Goal: Information Seeking & Learning: Learn about a topic

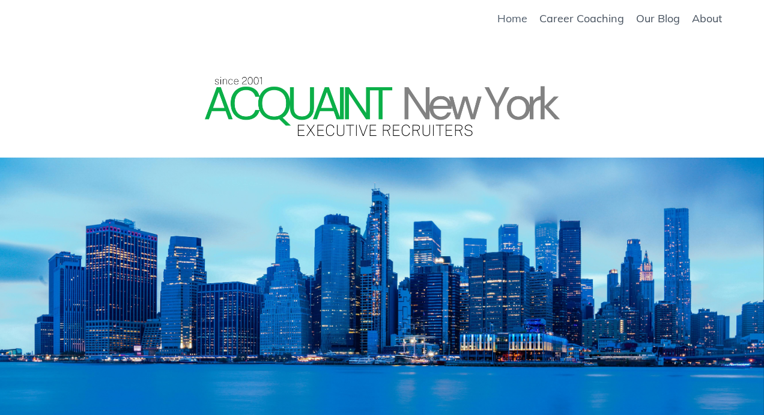
click at [511, 23] on link "Home" at bounding box center [513, 18] width 30 height 13
click at [573, 20] on link "Career Coaching" at bounding box center [582, 18] width 85 height 13
